Goal: Information Seeking & Learning: Learn about a topic

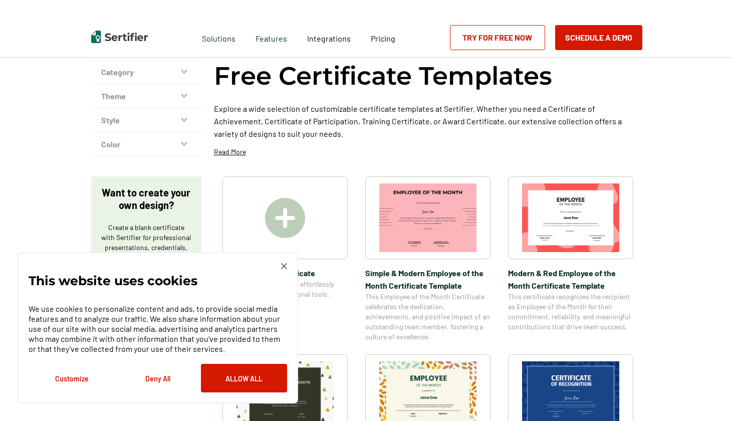
scroll to position [88, 0]
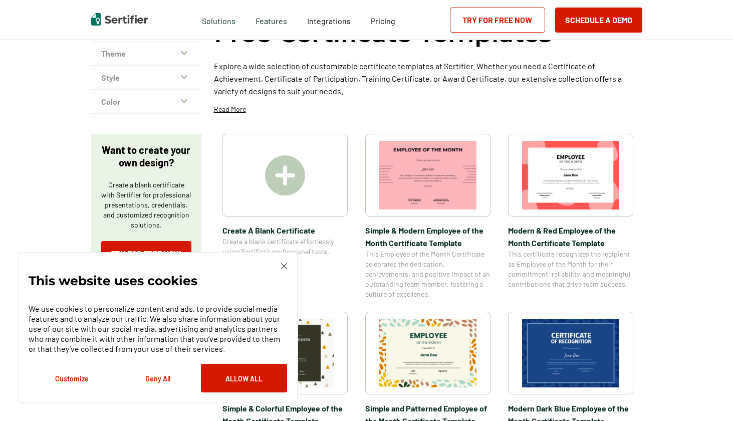
click at [281, 263] on img at bounding box center [284, 266] width 6 height 6
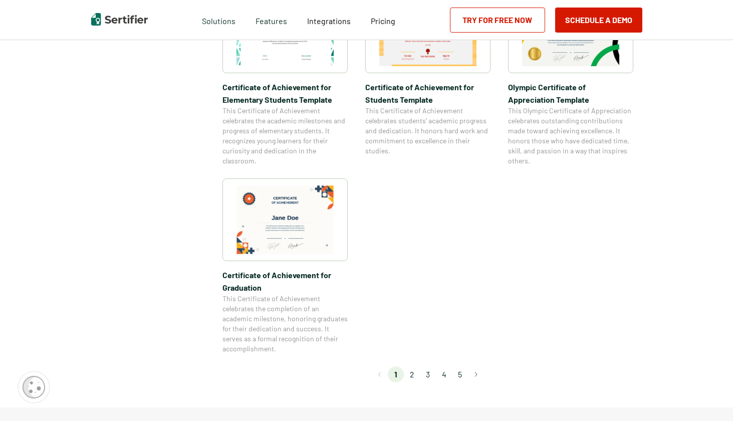
scroll to position [809, 0]
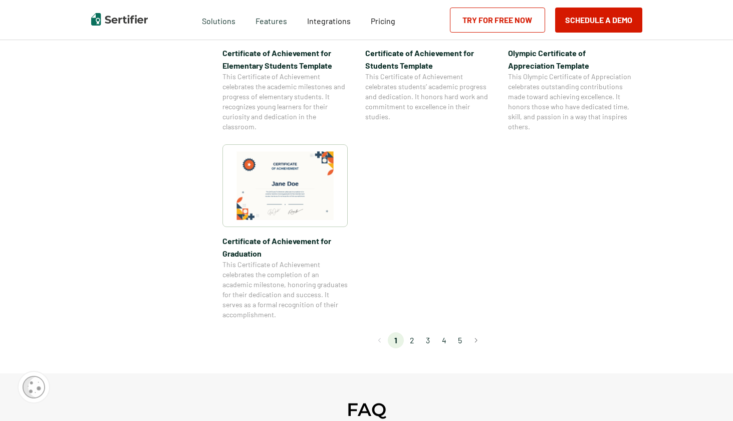
click at [413, 342] on li "2" at bounding box center [412, 340] width 16 height 16
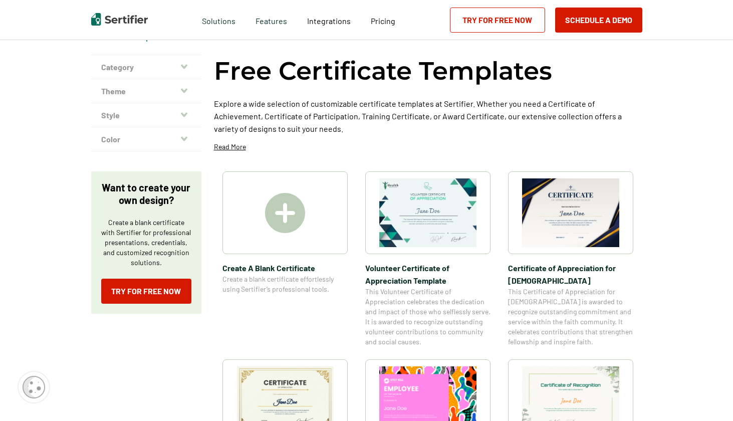
scroll to position [41, 0]
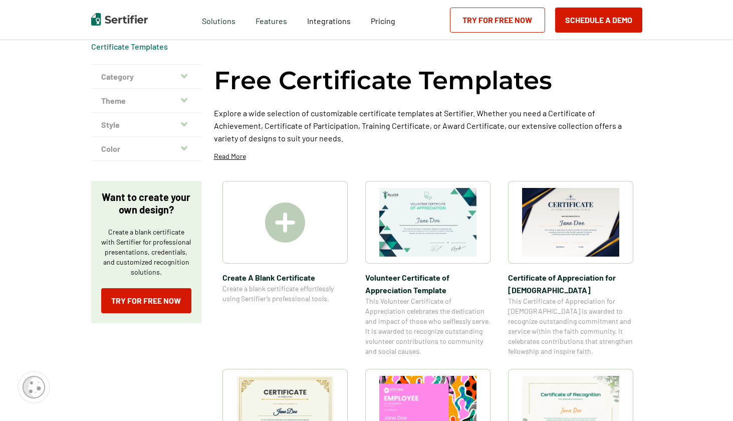
click at [187, 78] on icon "button" at bounding box center [184, 76] width 7 height 8
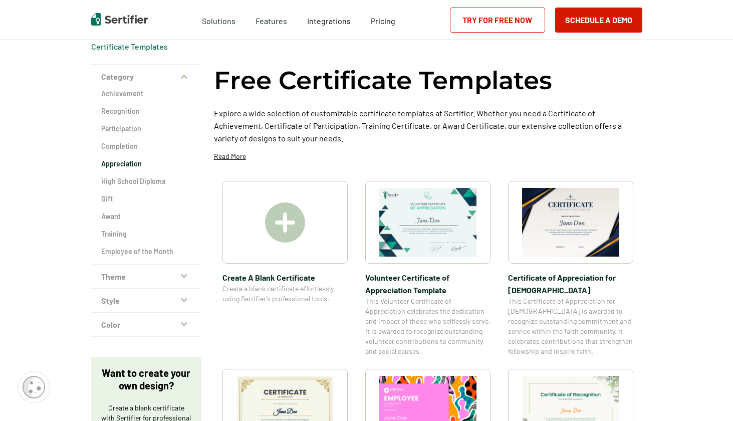
click at [127, 163] on h2 "Appreciation" at bounding box center [146, 164] width 90 height 10
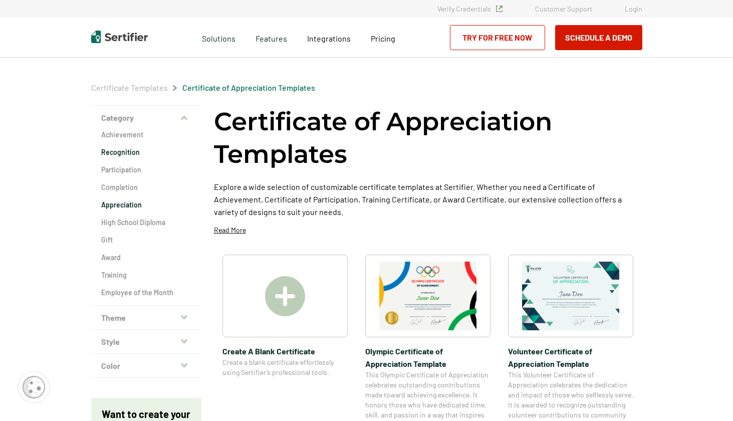
click at [114, 153] on h2 "Recognition" at bounding box center [146, 152] width 90 height 10
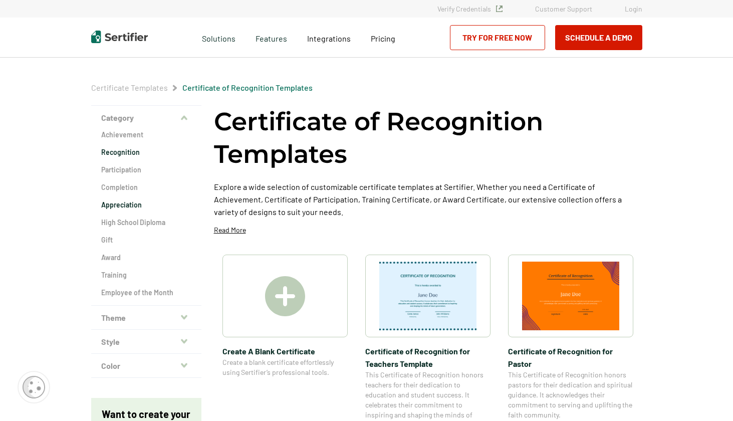
click at [128, 207] on h2 "Appreciation" at bounding box center [146, 205] width 90 height 10
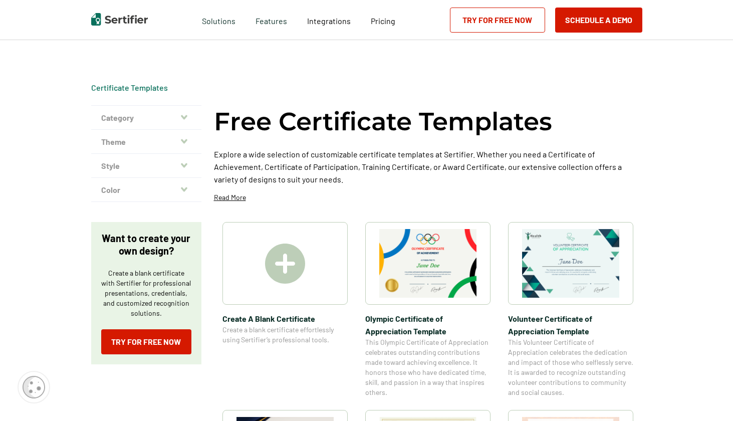
scroll to position [41, 0]
